Goal: Task Accomplishment & Management: Manage account settings

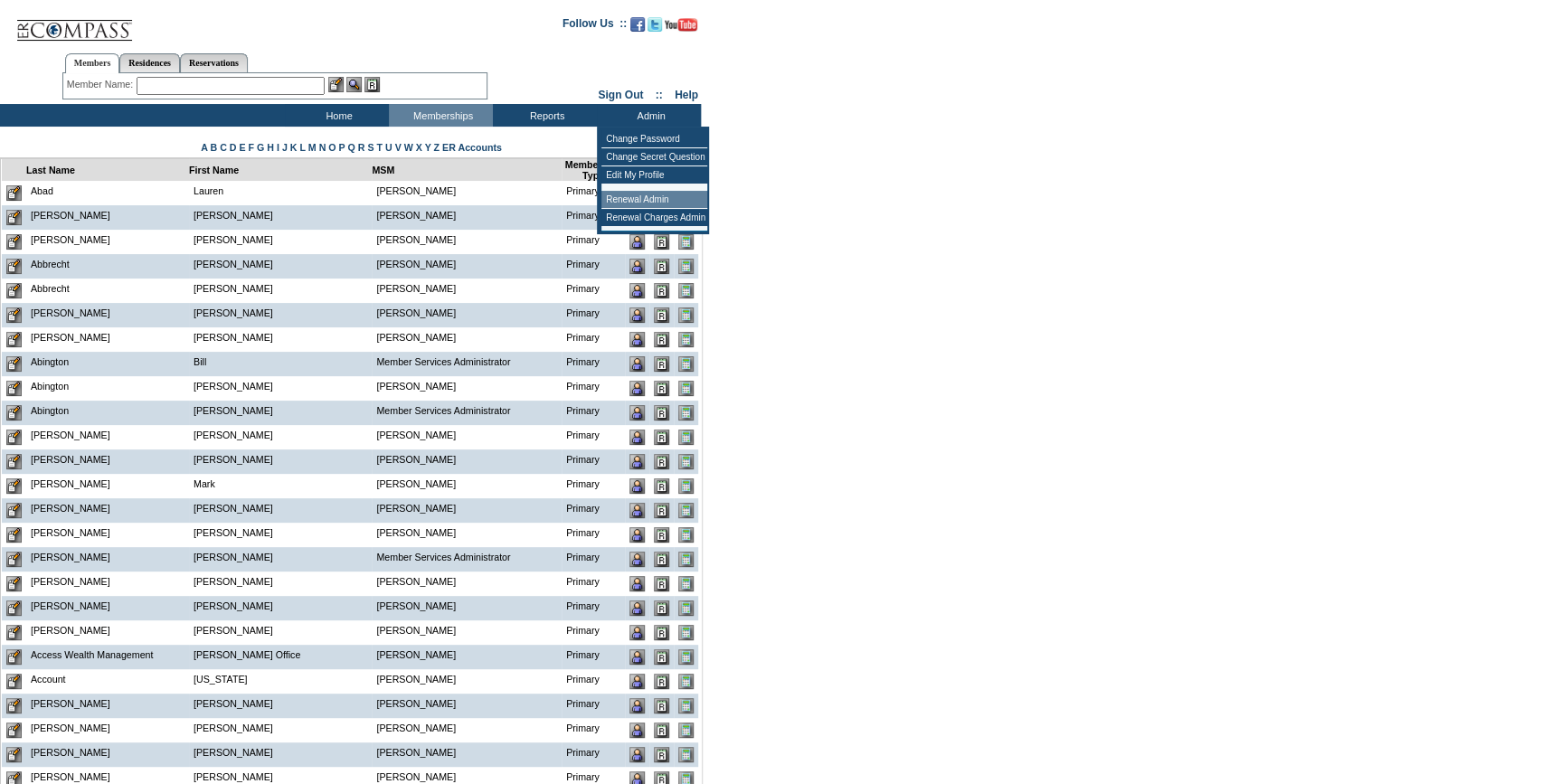
click at [650, 197] on td "Renewal Admin" at bounding box center [653, 200] width 106 height 18
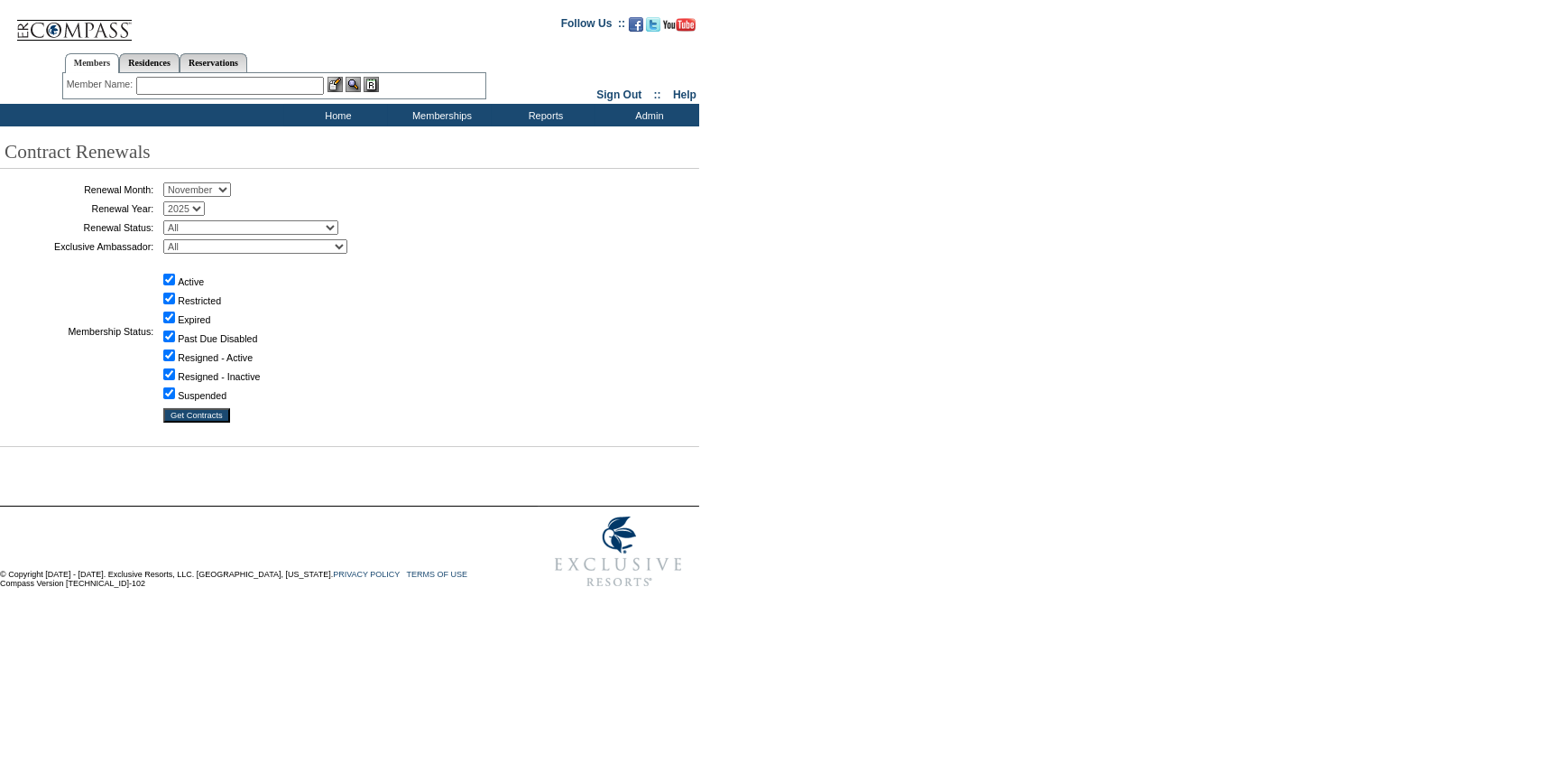
click at [197, 196] on select "January February March April May June July August September October November De…" at bounding box center [197, 189] width 68 height 15
select select "10"
click at [169, 183] on select "January February March April May June July August September October November De…" at bounding box center [197, 189] width 68 height 15
click at [232, 226] on select "All Not Started Pending Approved Election Made Election Changed No Response Man…" at bounding box center [251, 227] width 175 height 15
select select "5"
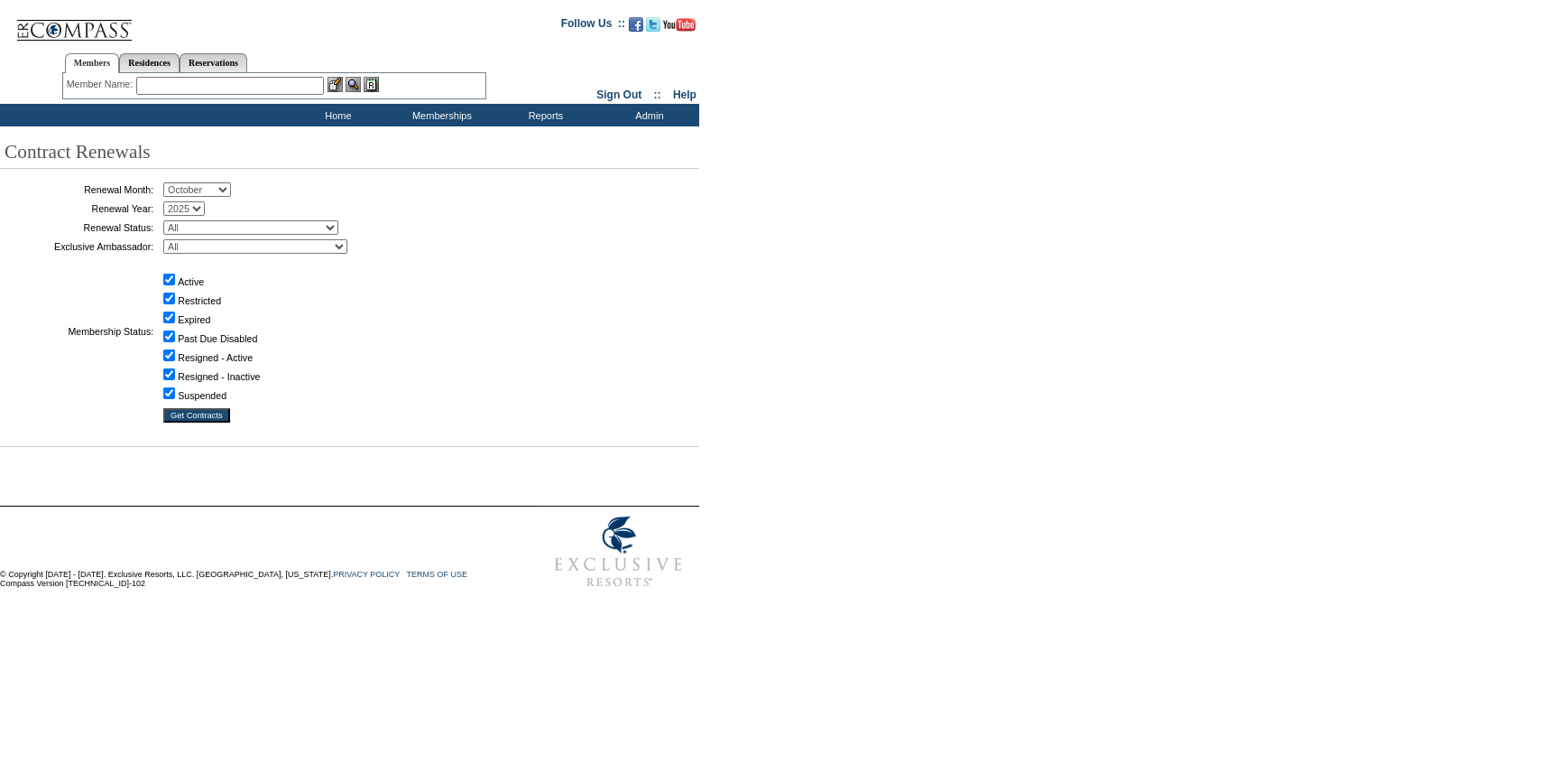
click at [169, 221] on select "All Not Started Pending Approved Election Made Election Changed No Response Man…" at bounding box center [251, 227] width 175 height 15
drag, startPoint x: 208, startPoint y: 414, endPoint x: 179, endPoint y: 437, distance: 37.0
click at [207, 414] on input "Get Contracts" at bounding box center [196, 415] width 67 height 15
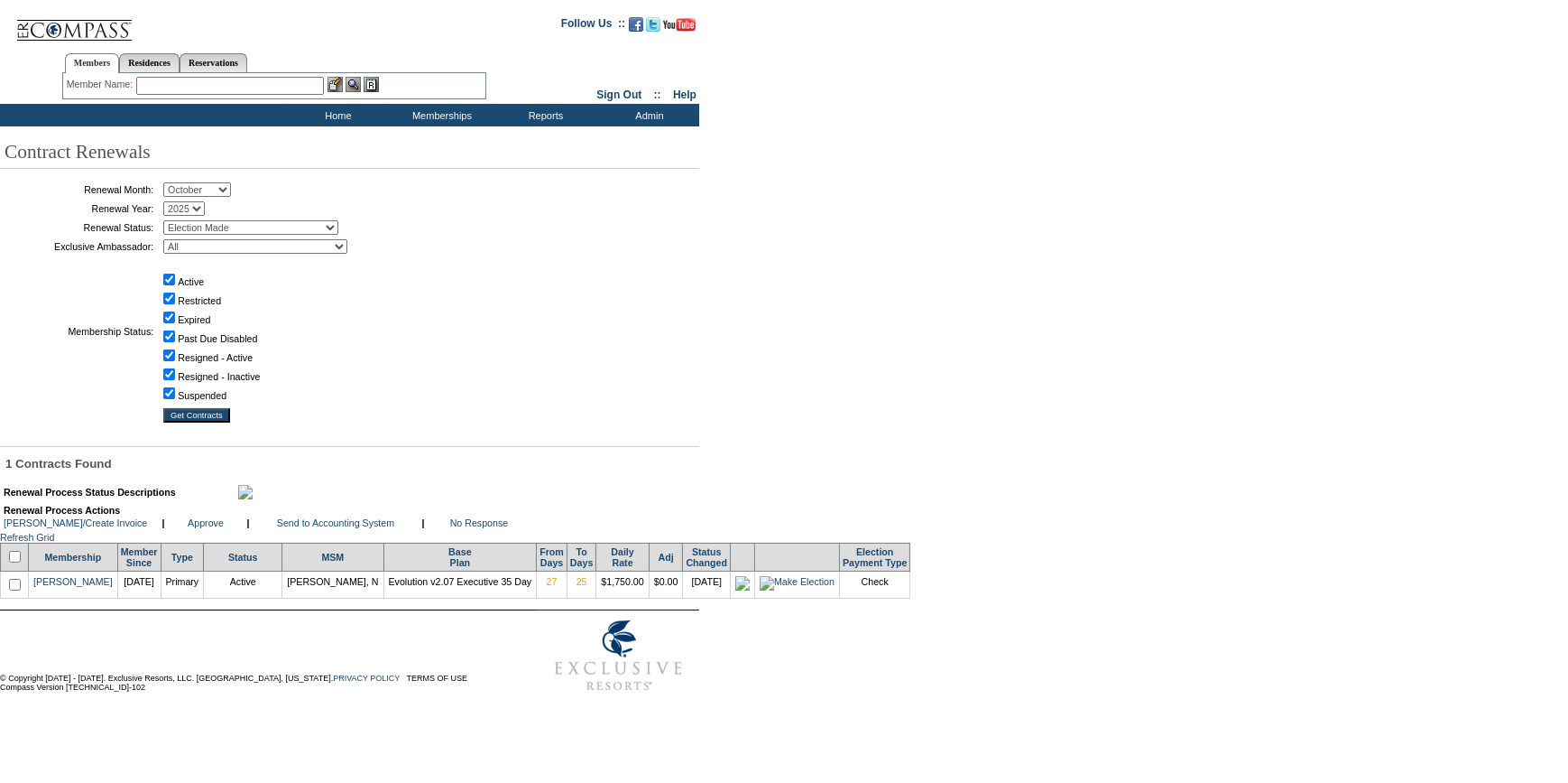
click at [20, 562] on input "checkbox" at bounding box center [15, 557] width 12 height 12
checkbox input "true"
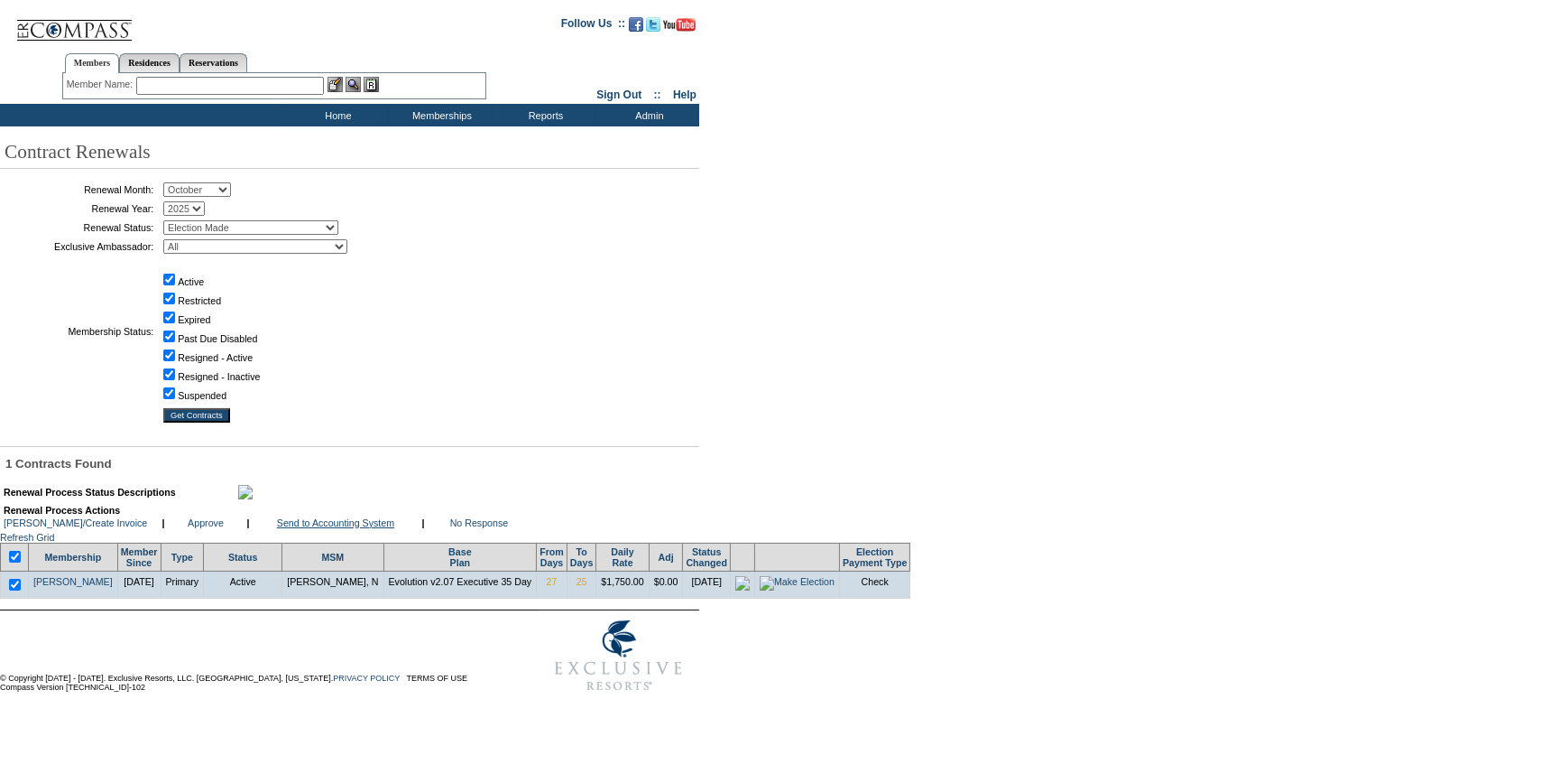
click at [376, 528] on link "Send to Accounting System" at bounding box center [335, 523] width 117 height 11
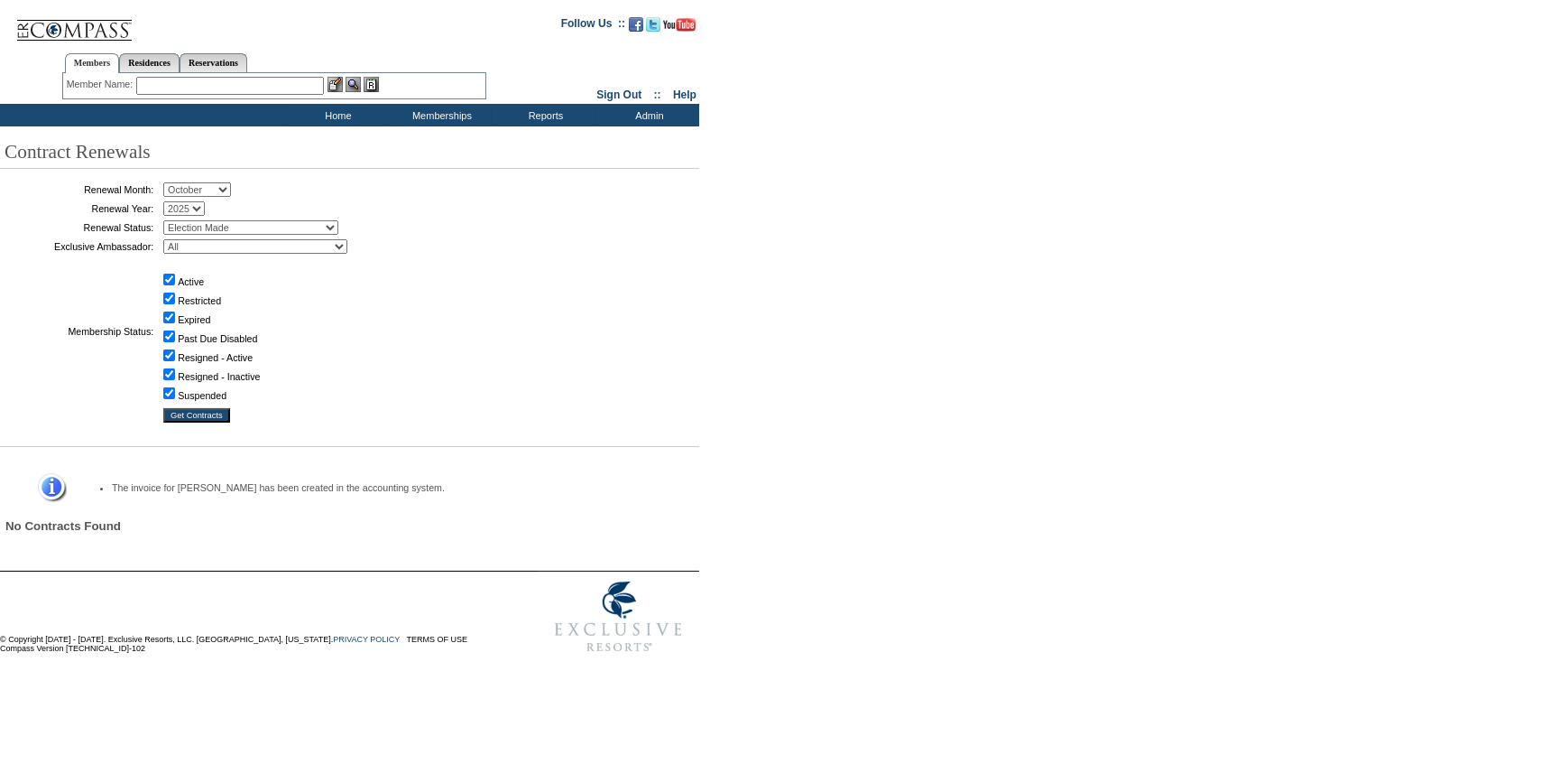
click at [244, 82] on input "text" at bounding box center [230, 85] width 188 height 18
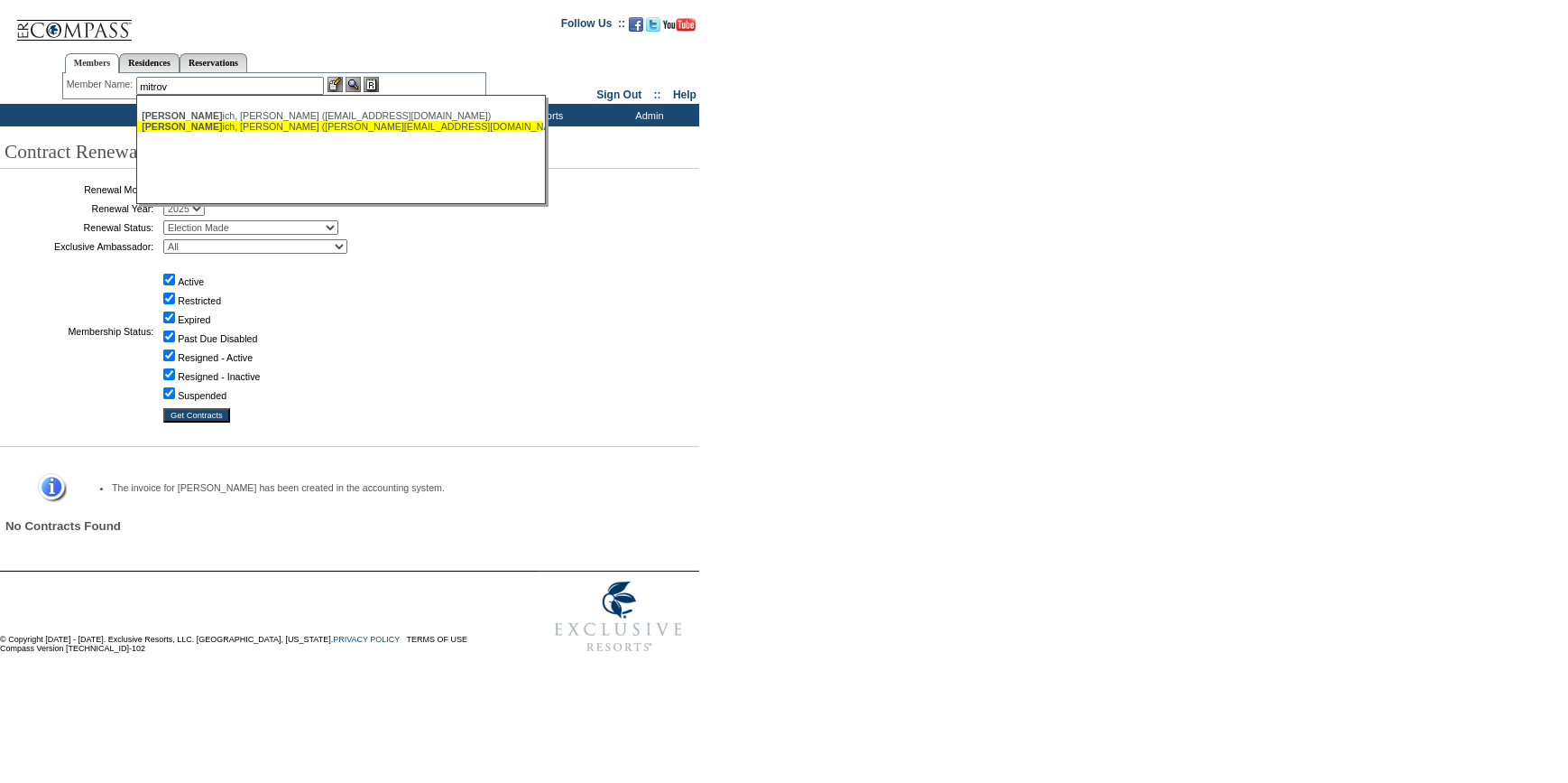
click at [236, 128] on div "Mitrov ich, Tim (tim@tencapital.com)" at bounding box center [340, 126] width 397 height 11
type input "Mitrovich, Tim (tim@tencapital.com)"
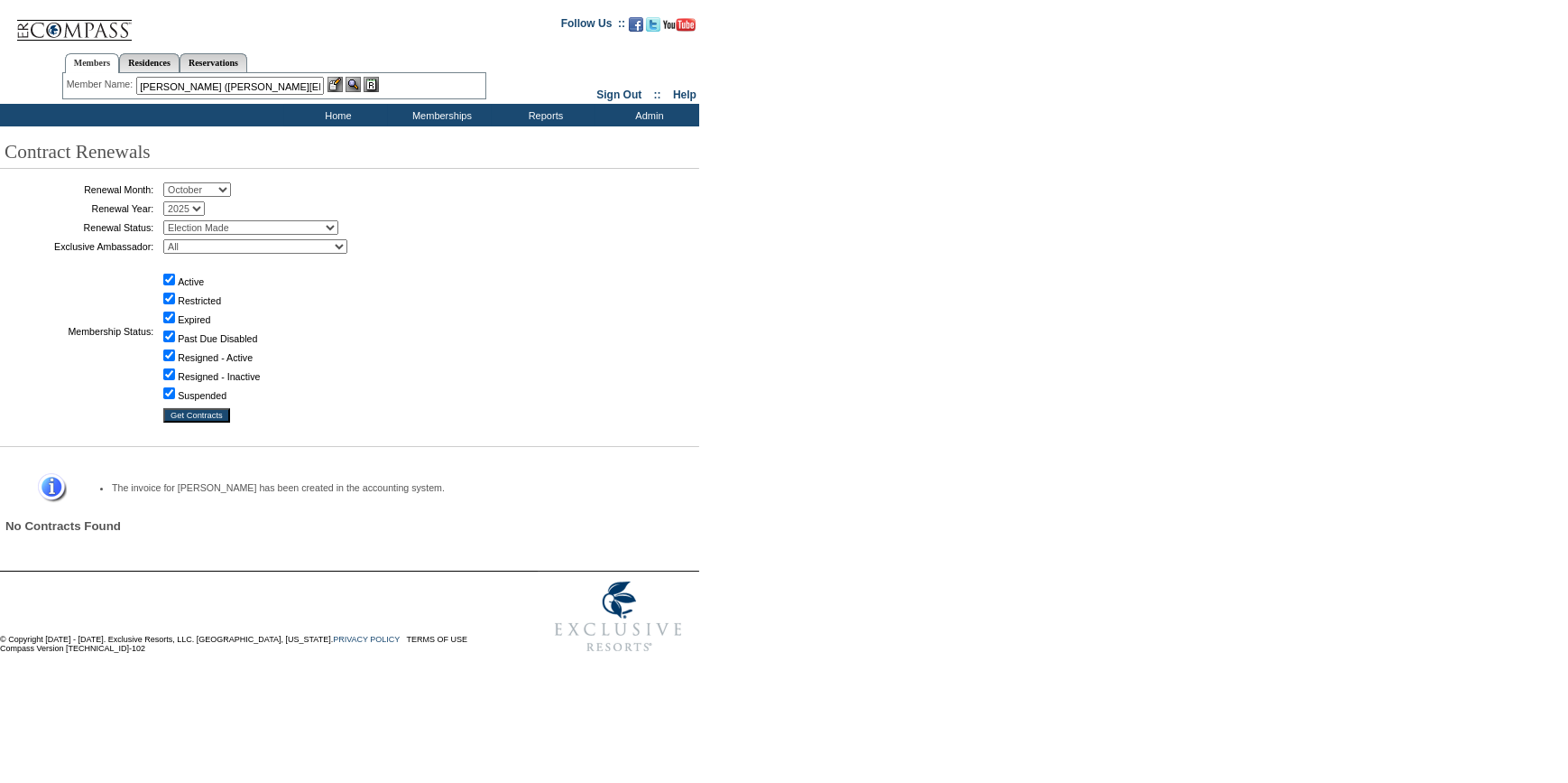
click at [335, 85] on img at bounding box center [336, 84] width 15 height 15
